Goal: Go to known website: Access a specific website the user already knows

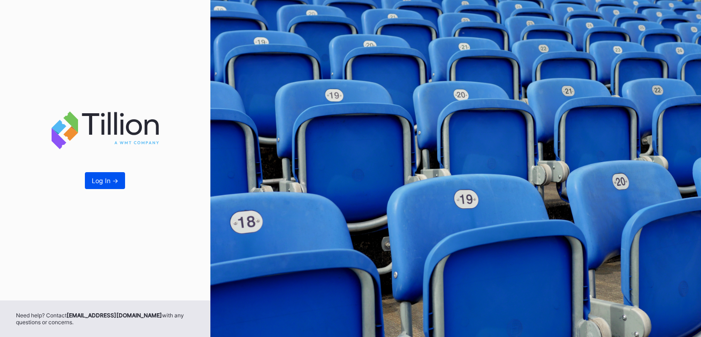
click at [120, 183] on button "Log In ->" at bounding box center [105, 180] width 40 height 17
